Goal: Transaction & Acquisition: Purchase product/service

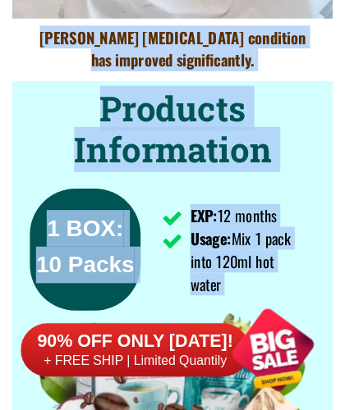
scroll to position [11005, 0]
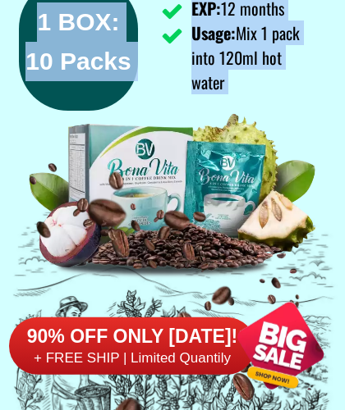
click at [272, 104] on div at bounding box center [172, 215] width 345 height 444
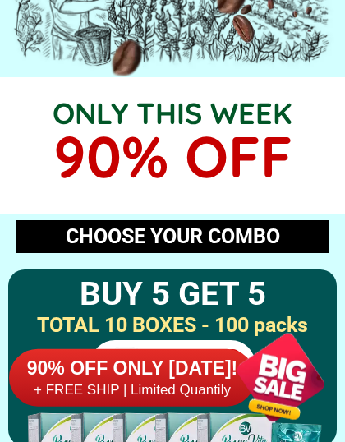
scroll to position [11591, 0]
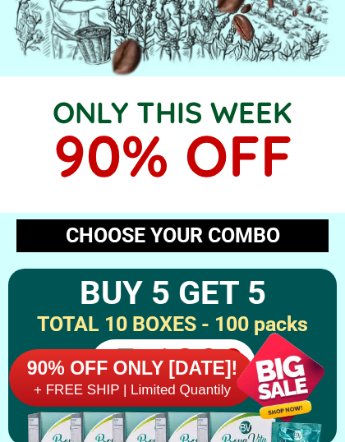
click at [165, 333] on div "90% OFF ONLY [DATE]! + FREE SHIP | Limited Quantily" at bounding box center [177, 377] width 336 height 129
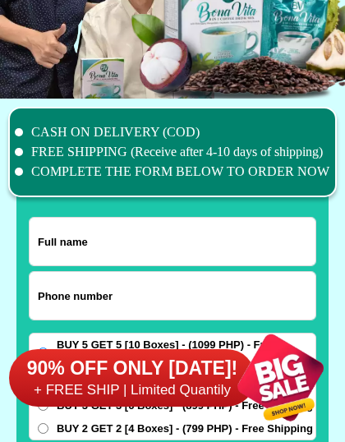
scroll to position [12661, 0]
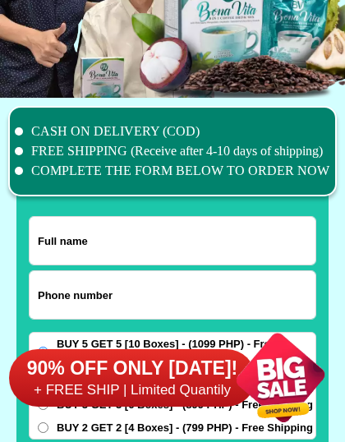
click at [119, 244] on input "Input full_name" at bounding box center [173, 241] width 286 height 48
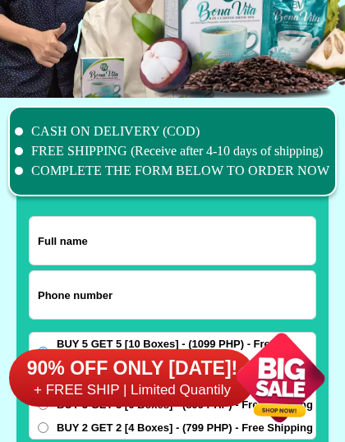
type input "[PHONE_NUMBER]"
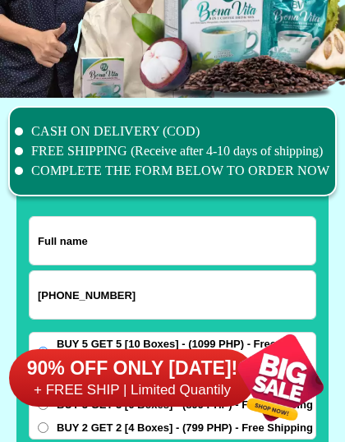
type input "[PERSON_NAME] renconada"
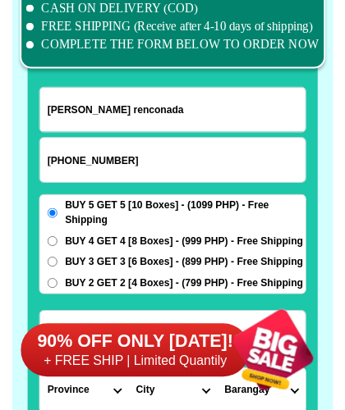
scroll to position [12782, 0]
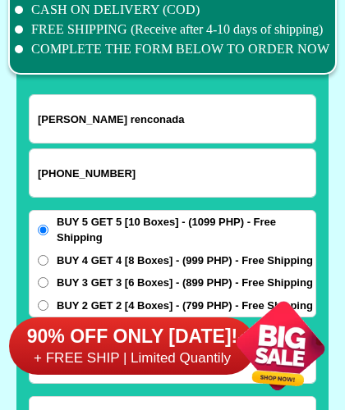
click at [47, 284] on div "90% OFF ONLY [DATE]! + FREE SHIP | Limited Quantily" at bounding box center [177, 345] width 336 height 129
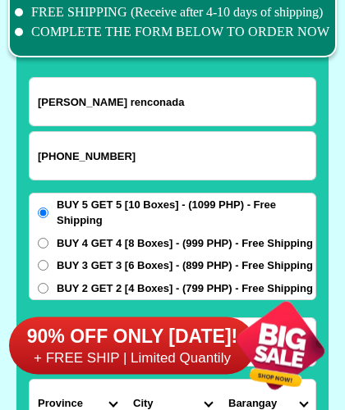
scroll to position [12800, 0]
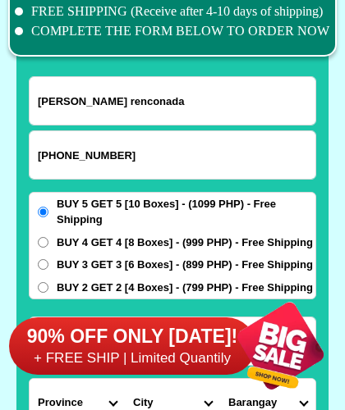
click at [45, 260] on input "BUY 3 GET 3 [6 Boxes] - (899 PHP) - Free Shipping" at bounding box center [43, 264] width 11 height 11
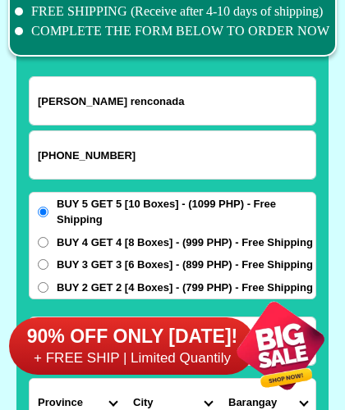
radio input "true"
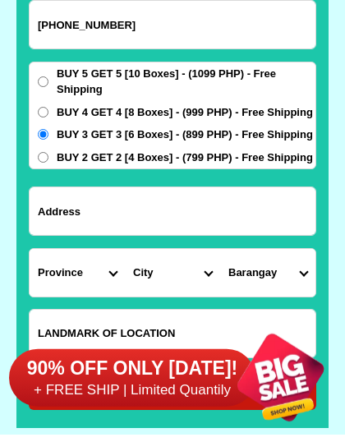
scroll to position [12933, 0]
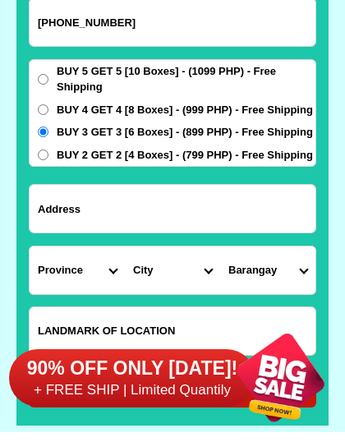
click at [118, 209] on input "Input address" at bounding box center [173, 209] width 286 height 48
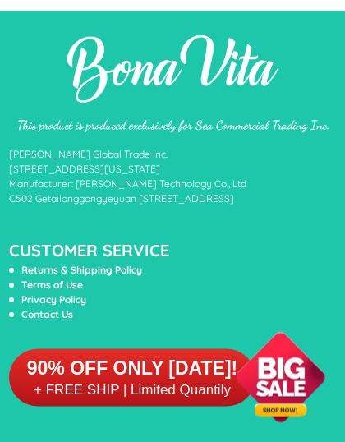
scroll to position [15091, 0]
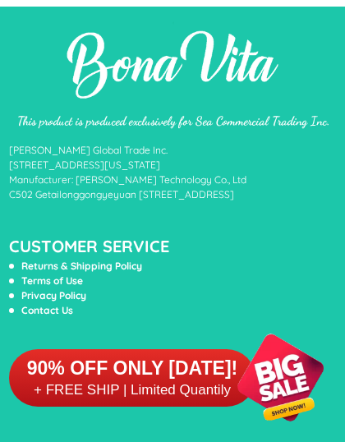
type input "304A B5-L1 [PERSON_NAME] cor. [PERSON_NAME] Sts. Apovel Subd. [GEOGRAPHIC_DATA]…"
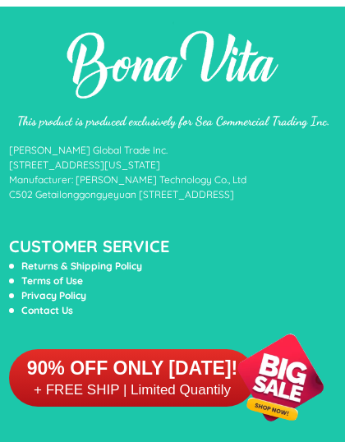
click at [275, 229] on div "This product is produced exclusively for Sea Commercial Trading Inc. [PERSON_NA…" at bounding box center [172, 225] width 345 height 436
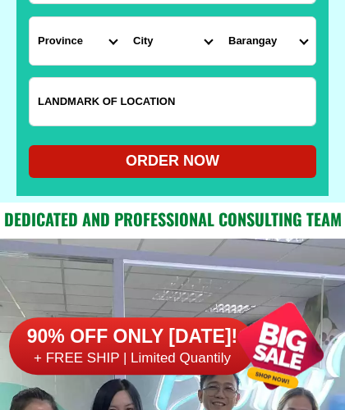
scroll to position [13161, 0]
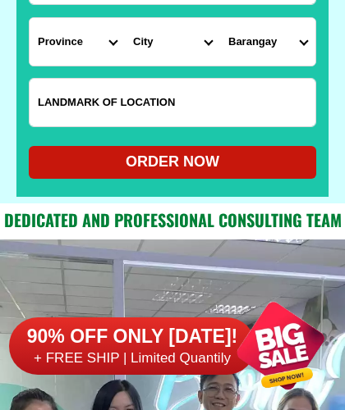
click at [290, 254] on div at bounding box center [172, 412] width 345 height 345
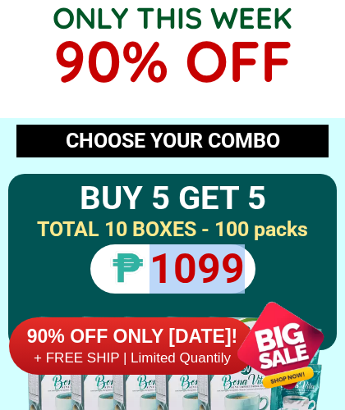
scroll to position [11686, 0]
click at [290, 249] on div at bounding box center [172, 262] width 328 height 176
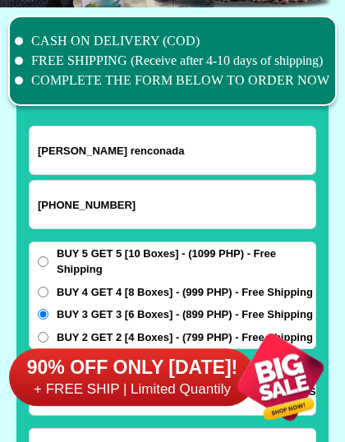
scroll to position [12753, 0]
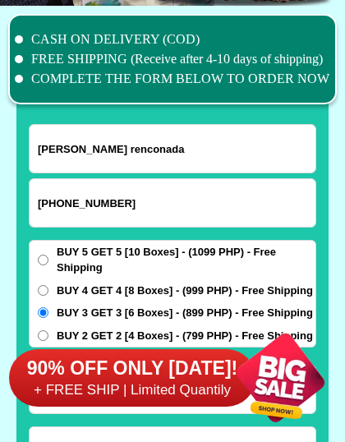
click at [5, 410] on div "CASH ON DELIVERY (COD) FREE SHIPPING (Receive after 4-10 days of shipping) COMP…" at bounding box center [172, 309] width 345 height 606
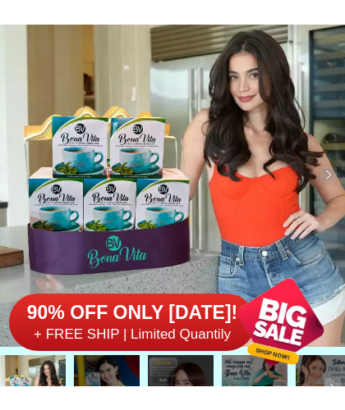
scroll to position [7645, 0]
